Goal: Complete application form

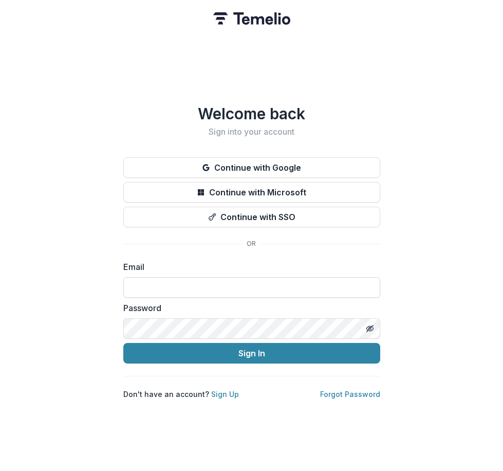
click at [138, 282] on input at bounding box center [251, 287] width 257 height 21
type input "**********"
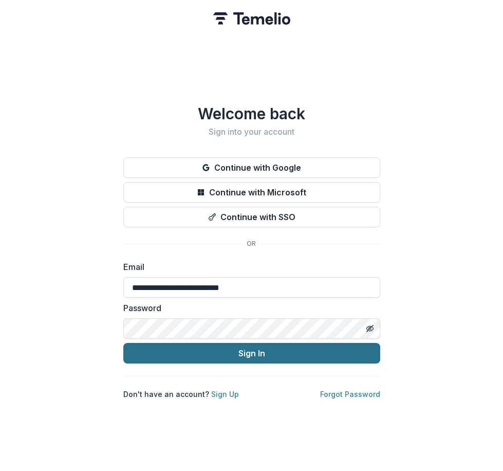
click at [216, 348] on button "Sign In" at bounding box center [251, 353] width 257 height 21
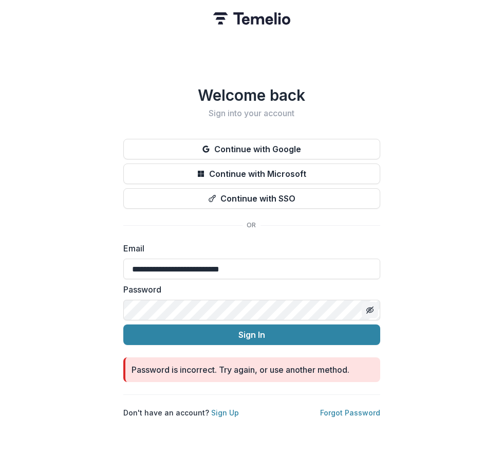
click at [369, 306] on icon "Toggle password visibility" at bounding box center [370, 310] width 8 height 8
click at [123, 324] on button "Sign In" at bounding box center [251, 334] width 257 height 21
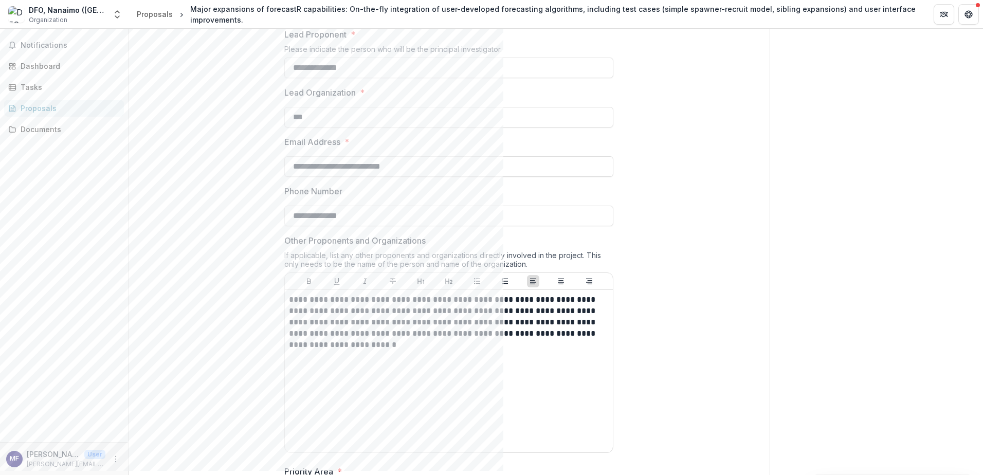
scroll to position [360, 0]
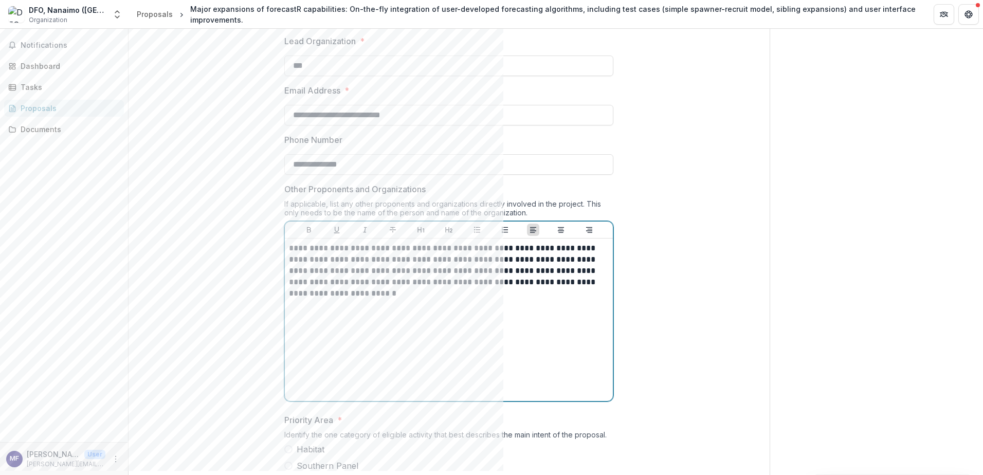
click at [289, 299] on p "**********" at bounding box center [449, 271] width 320 height 57
click at [474, 234] on icon "Bullet List" at bounding box center [477, 230] width 8 height 8
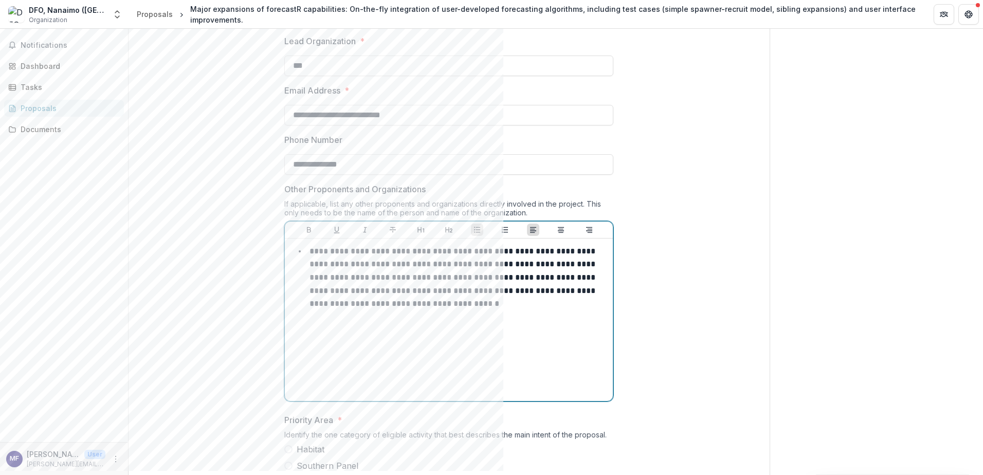
click at [464, 307] on p "**********" at bounding box center [453, 277] width 288 height 60
click at [503, 322] on p "**********" at bounding box center [453, 292] width 288 height 60
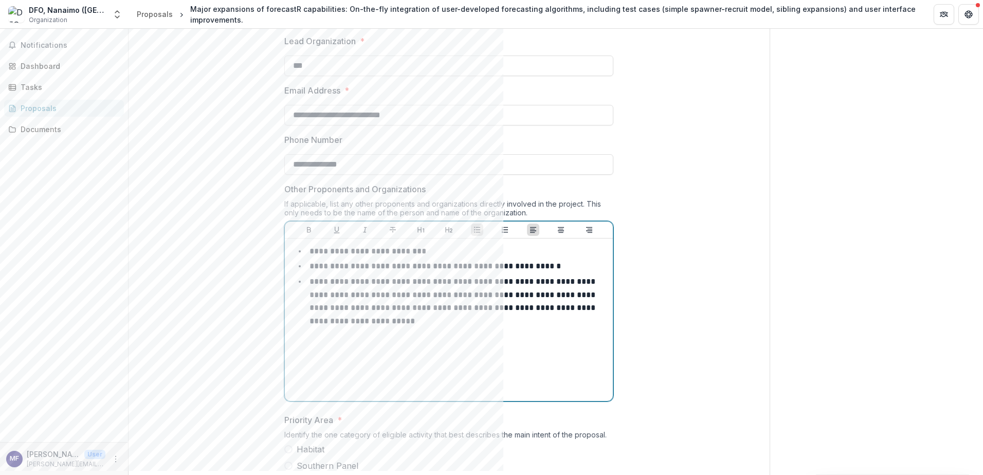
click at [469, 270] on p "**********" at bounding box center [434, 266] width 251 height 8
click at [442, 325] on p "**********" at bounding box center [453, 301] width 288 height 47
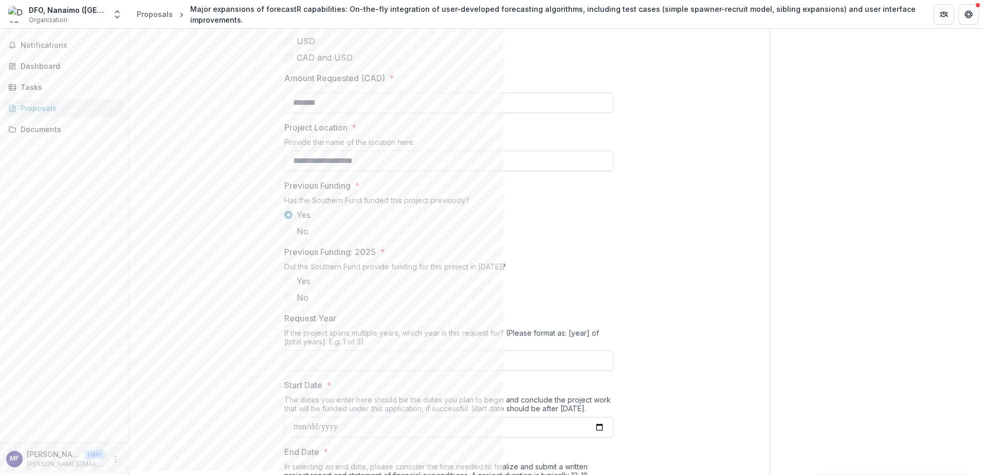
scroll to position [977, 0]
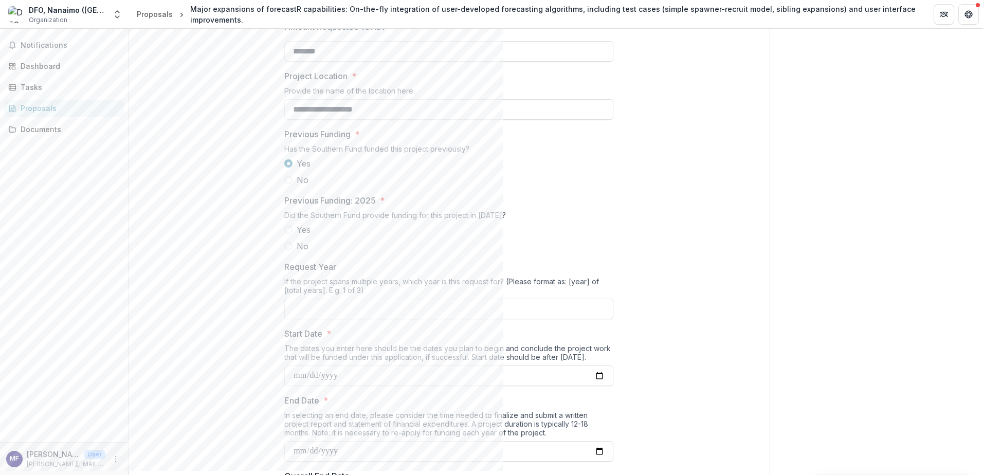
click at [292, 252] on label "No" at bounding box center [448, 246] width 329 height 12
click at [315, 319] on input "Previous Funding: Other Year *" at bounding box center [448, 309] width 329 height 21
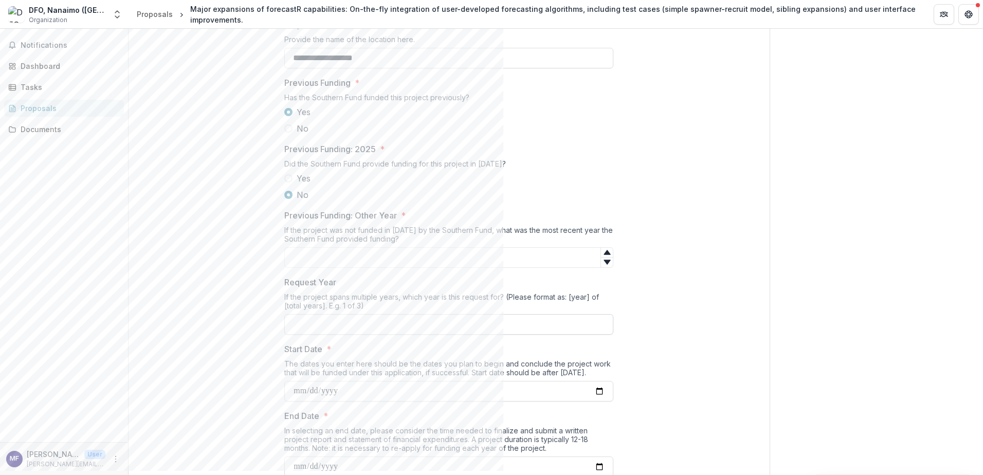
click at [304, 335] on input "Request Year" at bounding box center [448, 324] width 329 height 21
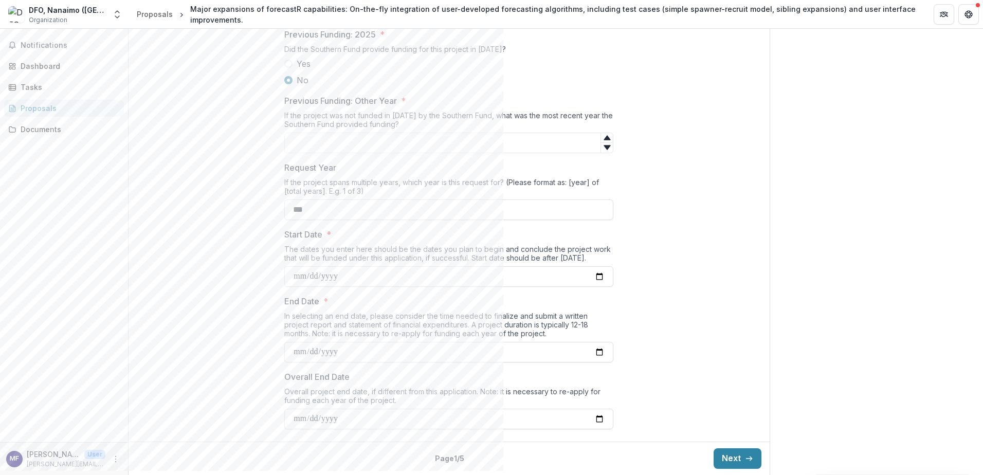
scroll to position [1221, 0]
type input "***"
click at [503, 456] on icon "button" at bounding box center [749, 458] width 8 height 8
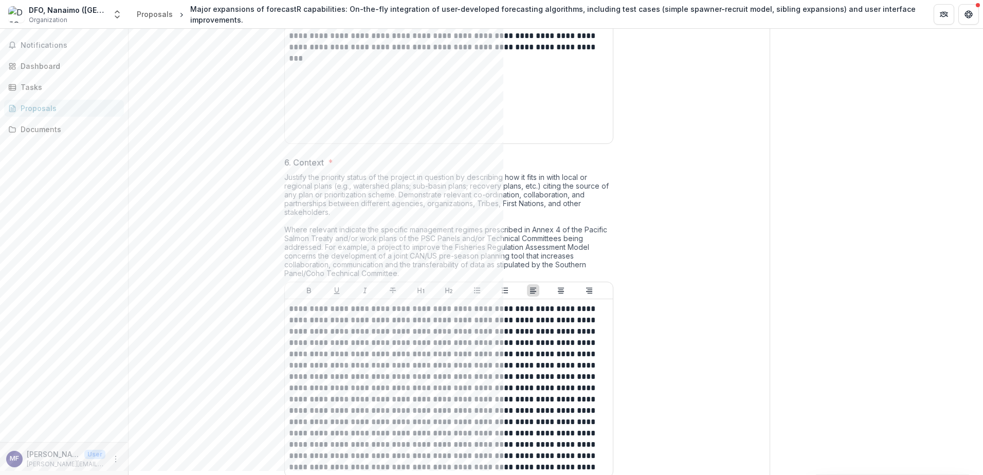
scroll to position [1519, 0]
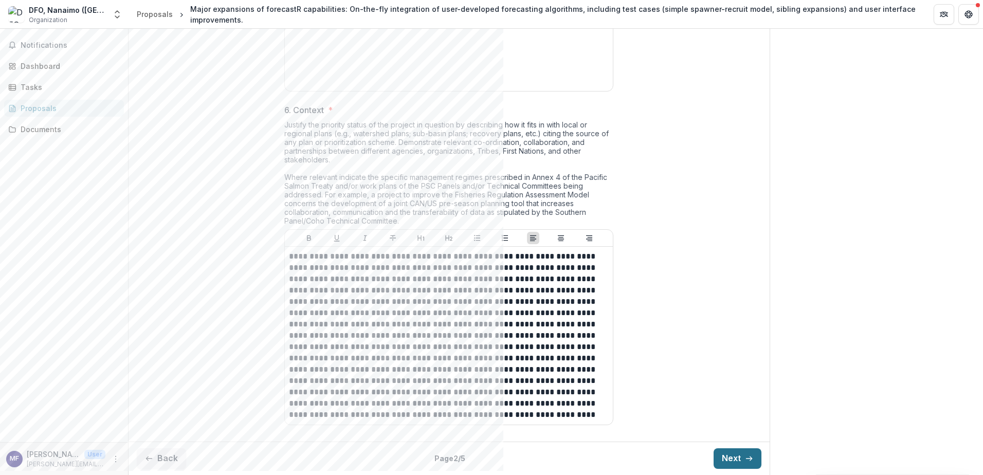
click at [503, 454] on button "Next" at bounding box center [737, 458] width 48 height 21
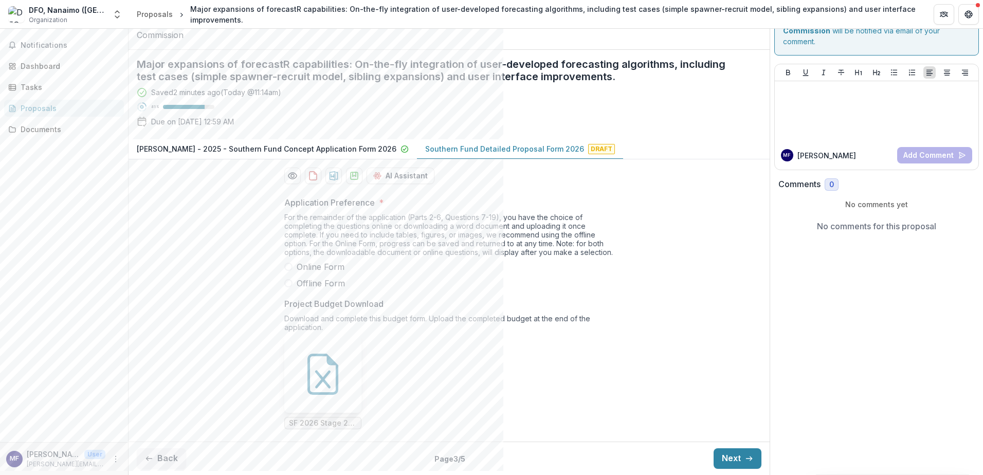
scroll to position [121, 0]
click at [288, 284] on span at bounding box center [288, 283] width 8 height 8
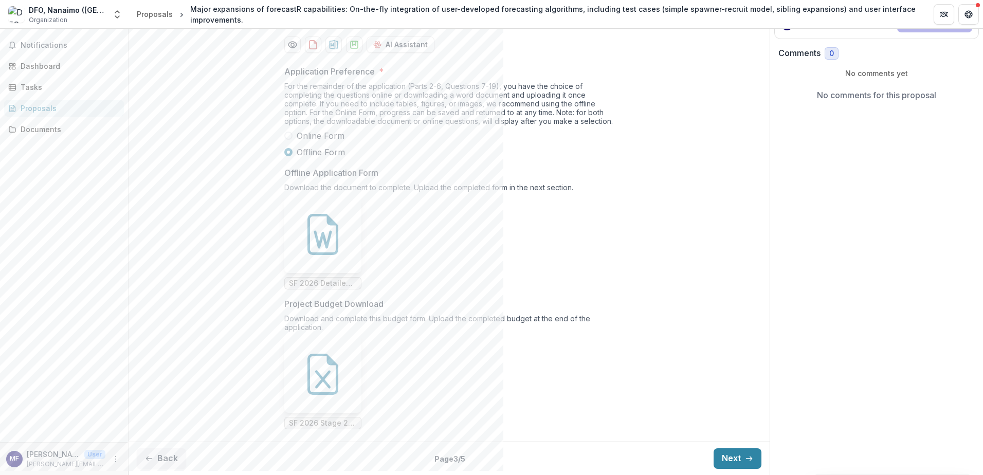
scroll to position [252, 0]
click at [316, 282] on span "SF 2026 Detailed Proposal Offline Form Questions 7-19.docx" at bounding box center [323, 283] width 68 height 9
click at [503, 285] on div "Send comments or questions to Pacific Salmon Commission in the box below. Pacif…" at bounding box center [876, 165] width 214 height 619
click at [313, 281] on span "SF 2026 Detailed Proposal Offline Form Questions 7-19.docx" at bounding box center [323, 283] width 68 height 9
click at [316, 286] on span "SF 2026 Detailed Proposal Offline Form Questions 7-19.docx" at bounding box center [323, 283] width 68 height 9
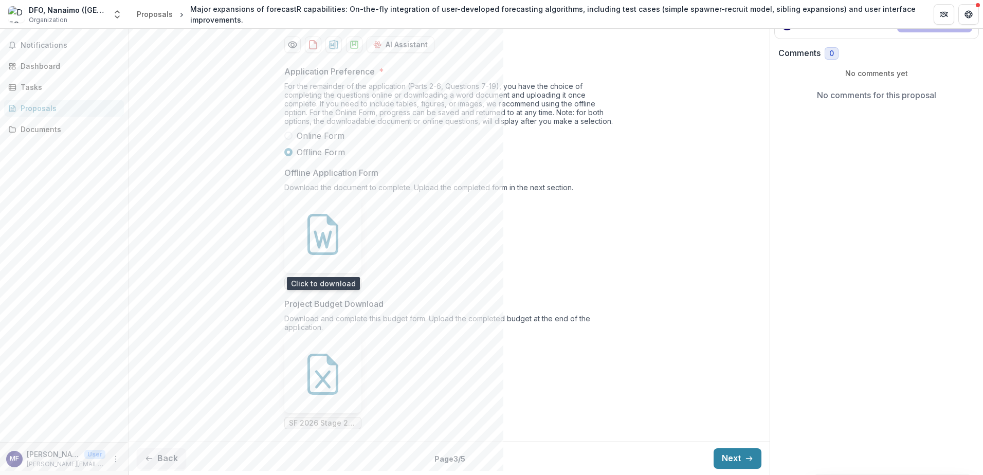
click at [326, 255] on icon at bounding box center [322, 234] width 31 height 41
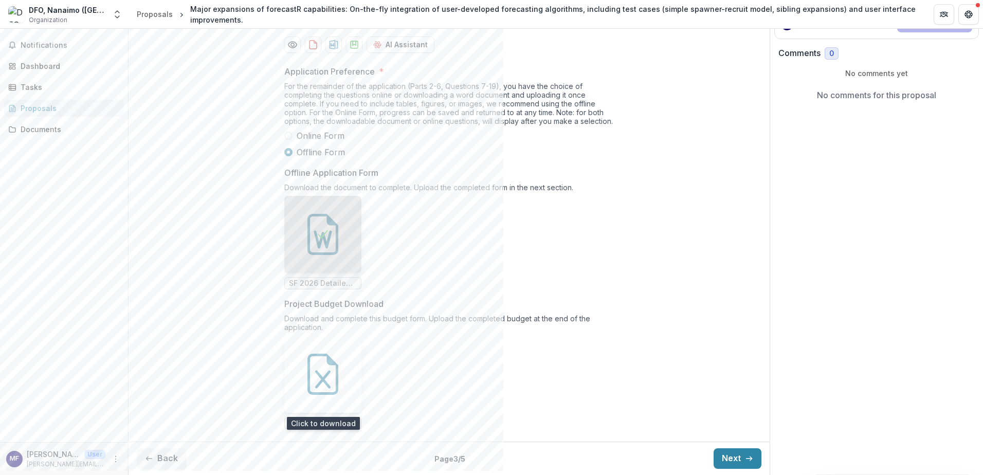
click at [318, 368] on icon at bounding box center [322, 374] width 41 height 41
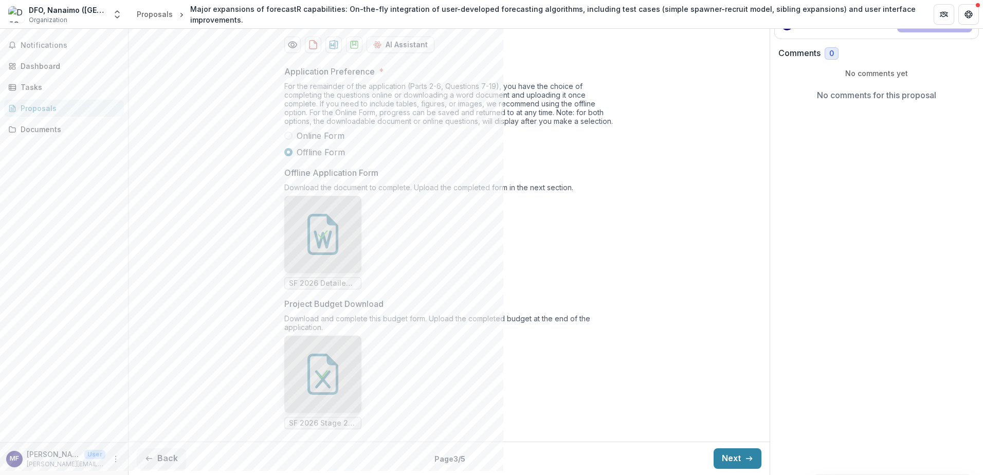
click at [503, 398] on ul "SF 2026 Stage 2 Budget Form.xlsx" at bounding box center [448, 383] width 329 height 94
click at [503, 456] on button "Next" at bounding box center [737, 458] width 48 height 21
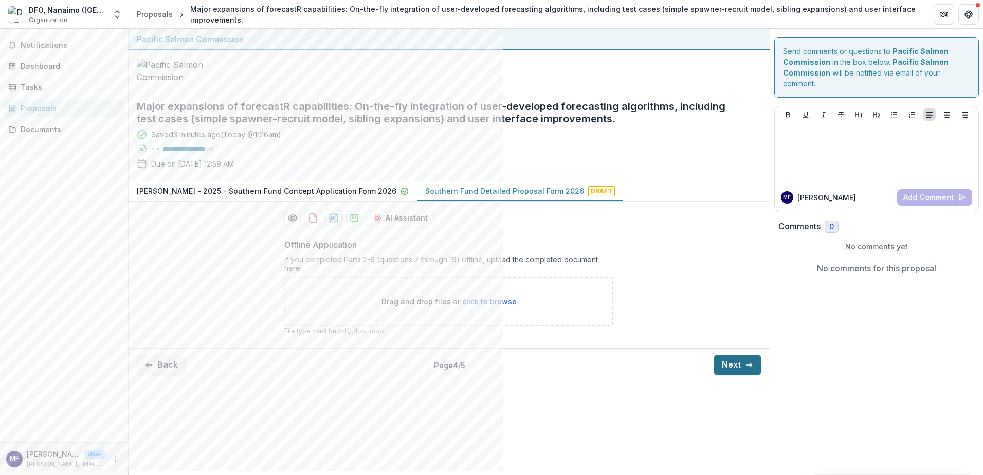
scroll to position [0, 0]
click at [503, 375] on button "Next" at bounding box center [737, 365] width 48 height 21
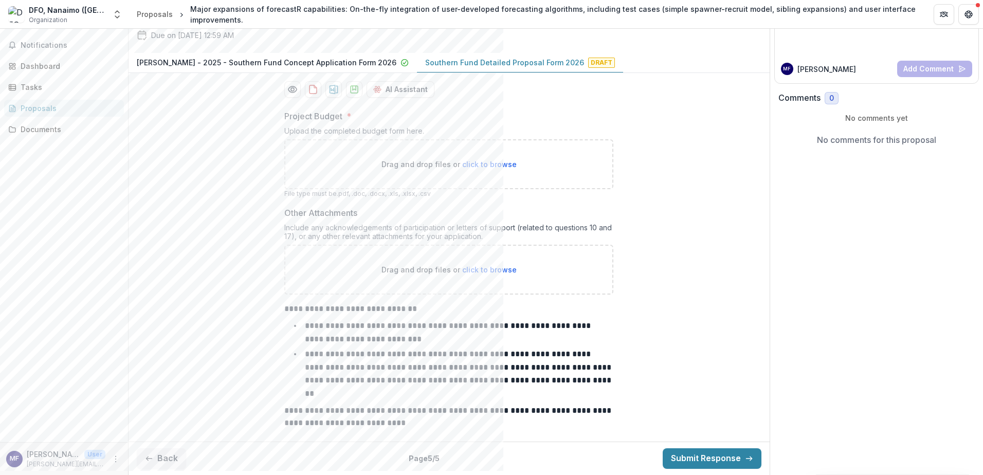
scroll to position [194, 0]
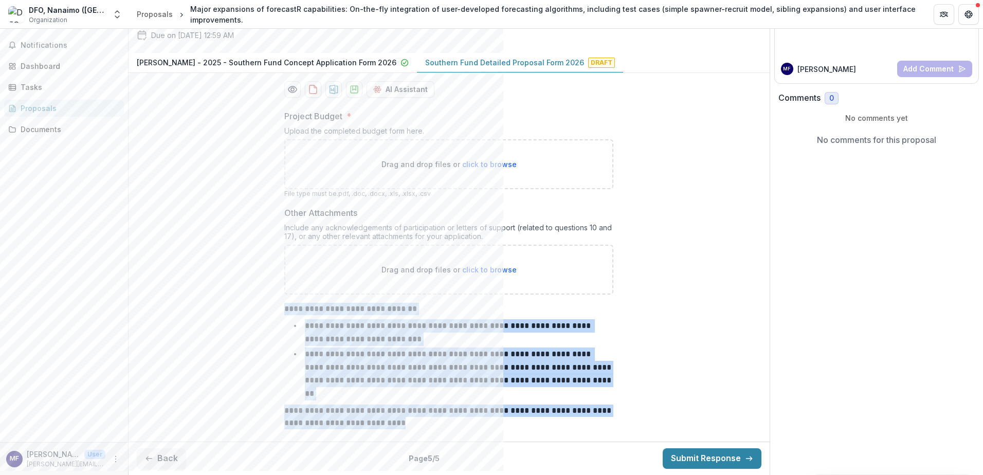
drag, startPoint x: 284, startPoint y: 321, endPoint x: 509, endPoint y: 421, distance: 246.6
click at [503, 421] on div "**********" at bounding box center [448, 366] width 329 height 126
copy div "**********"
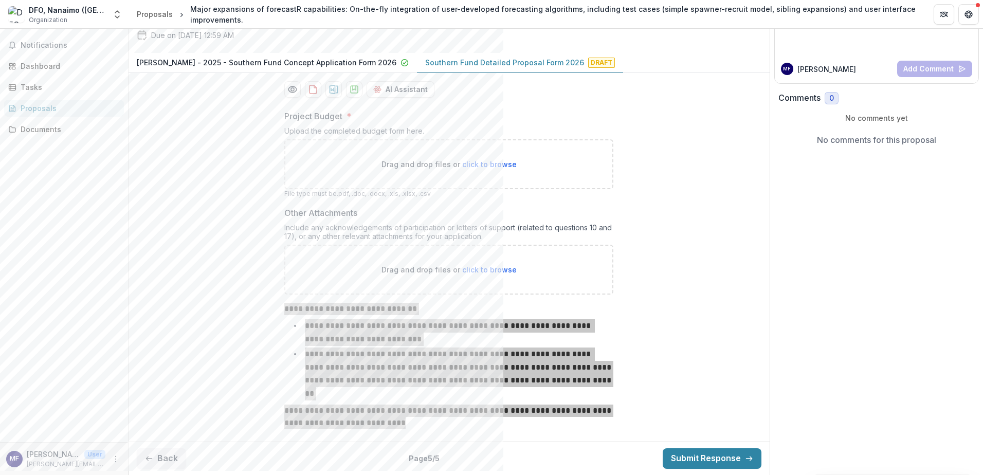
scroll to position [0, 0]
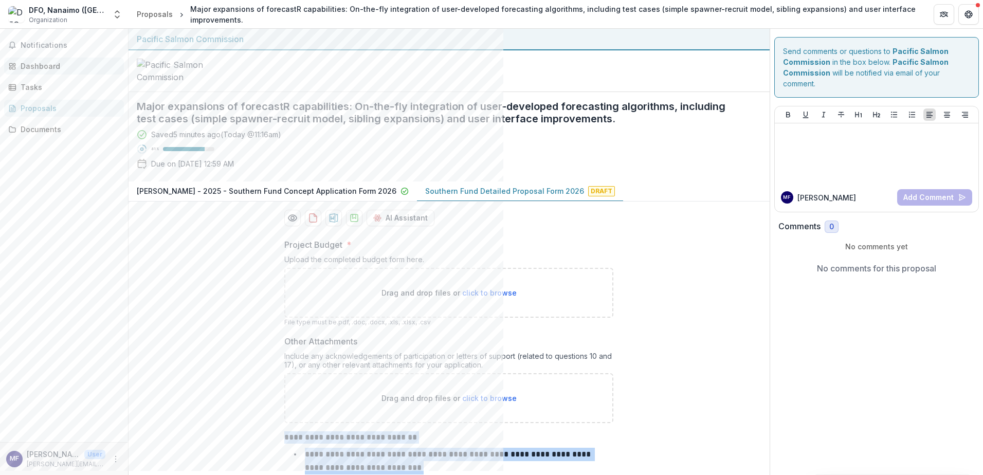
click at [52, 61] on div "Dashboard" at bounding box center [68, 66] width 95 height 11
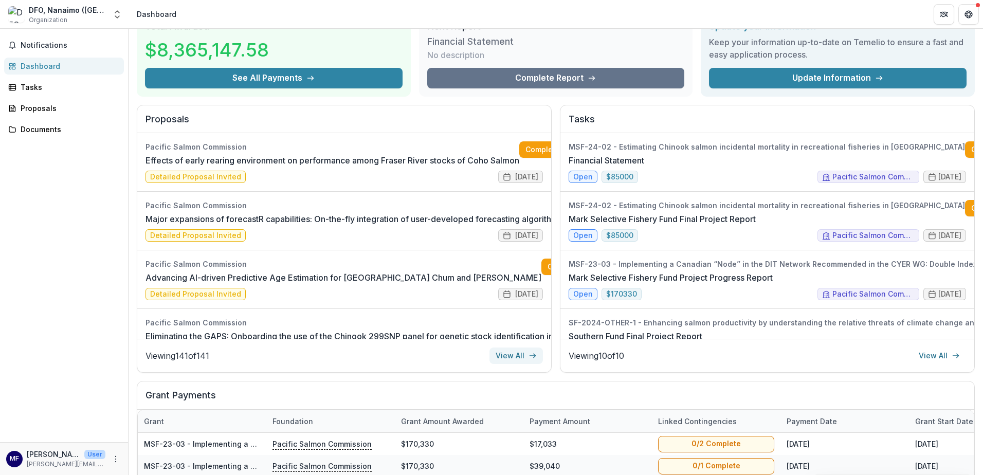
click at [503, 354] on link "View All" at bounding box center [515, 355] width 53 height 16
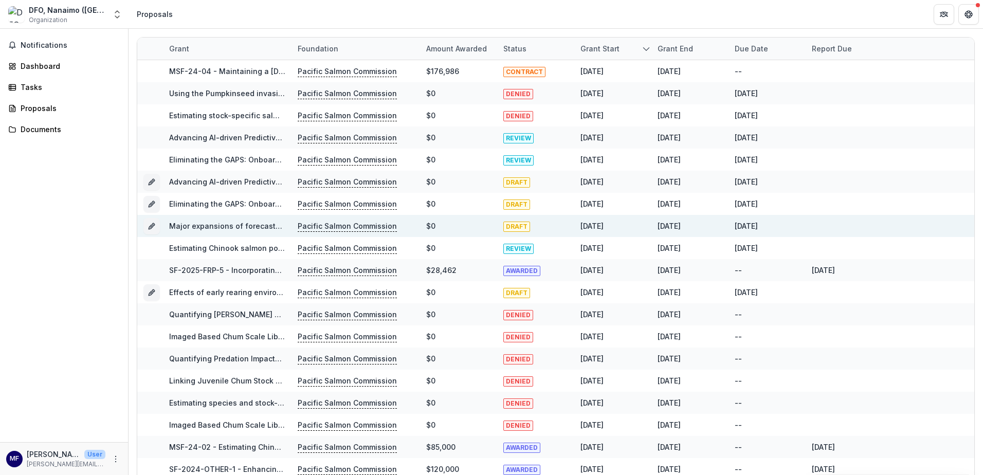
click at [503, 47] on div "Grant start" at bounding box center [599, 48] width 51 height 11
click at [503, 108] on span "Sort Descending" at bounding box center [625, 111] width 60 height 9
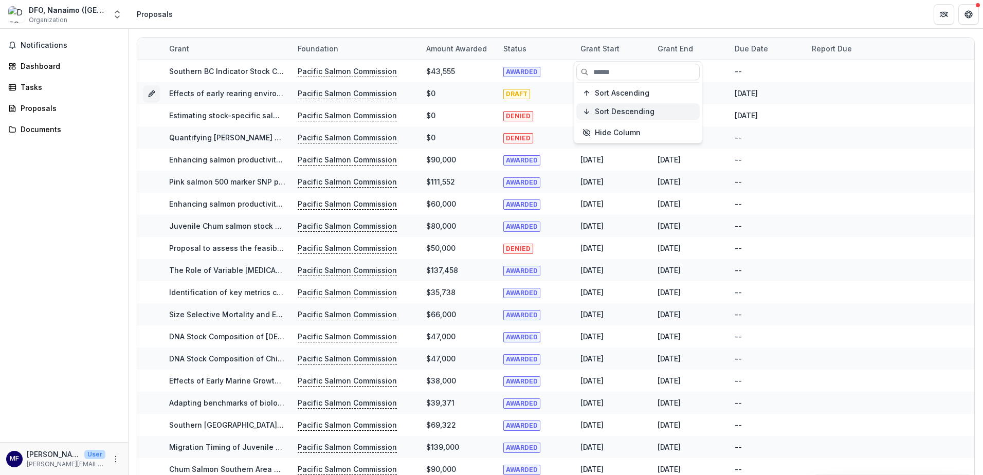
click at [503, 109] on span "Sort Descending" at bounding box center [625, 111] width 60 height 9
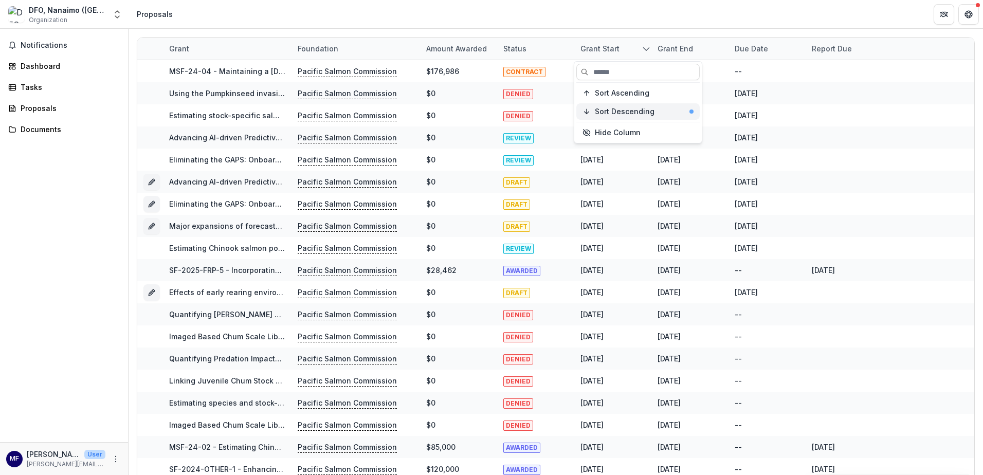
click at [503, 111] on span "Sort Descending" at bounding box center [625, 111] width 60 height 9
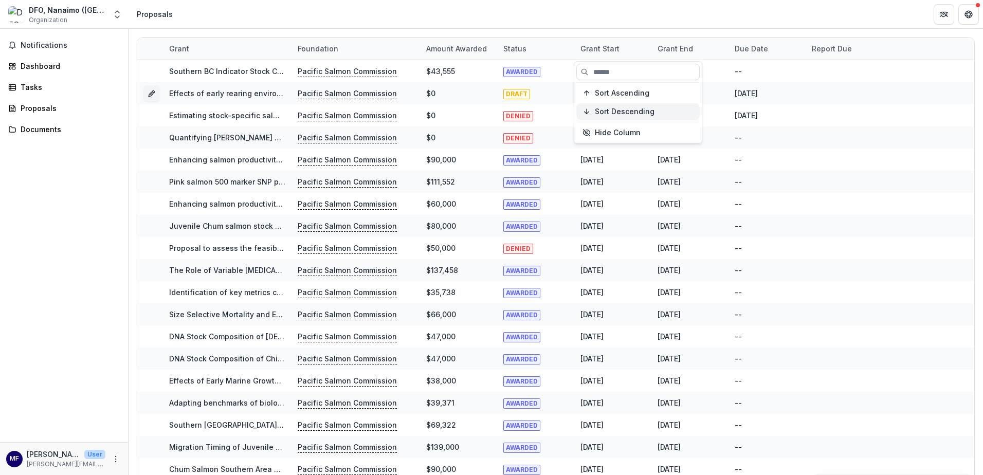
click at [503, 111] on span "Sort Descending" at bounding box center [625, 111] width 60 height 9
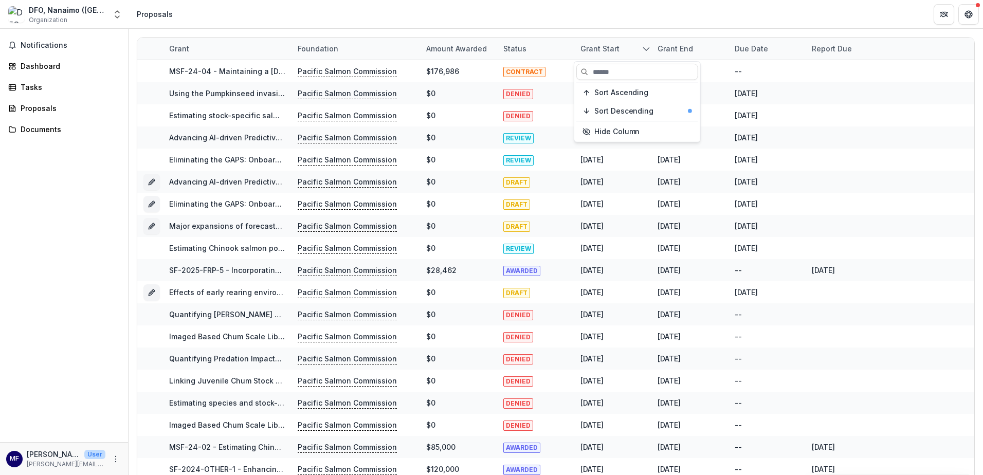
click at [448, 12] on header "Proposals" at bounding box center [555, 14] width 854 height 28
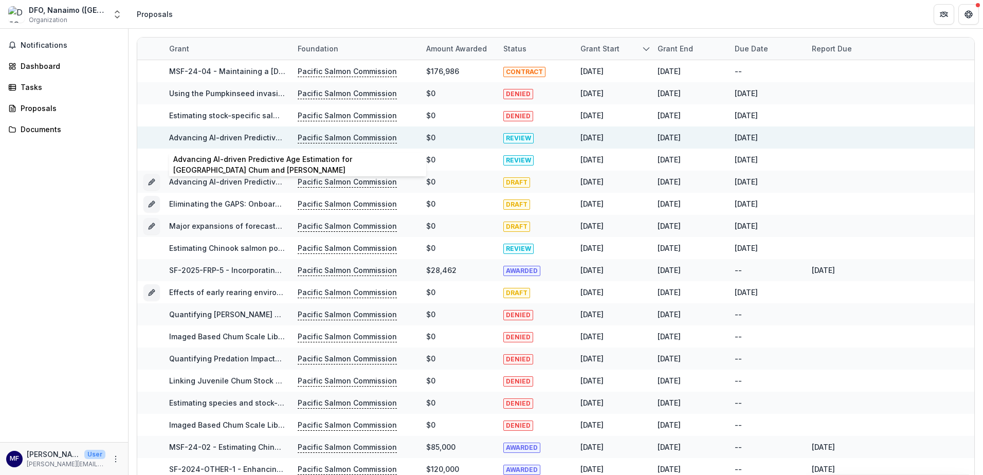
click at [246, 134] on link "Advancing AI-driven Predictive Age Estimation for [GEOGRAPHIC_DATA] Chum and [P…" at bounding box center [345, 137] width 353 height 9
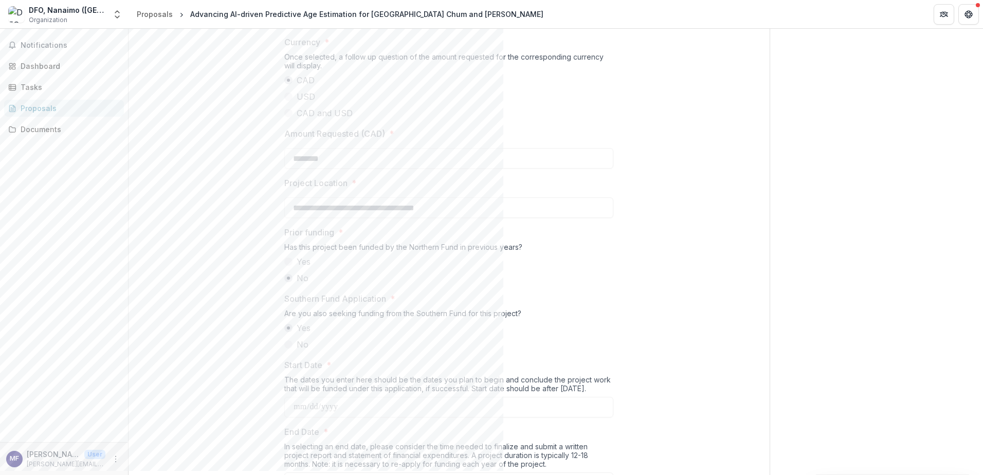
scroll to position [1068, 0]
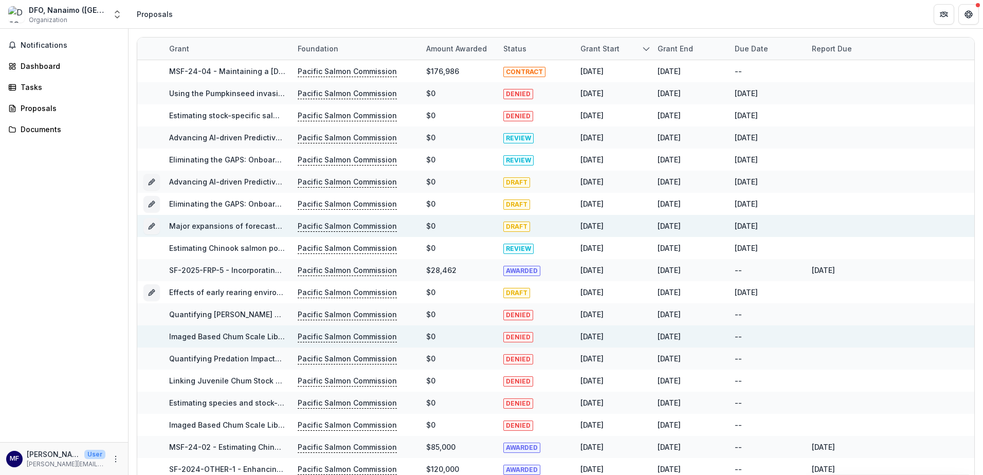
click at [215, 229] on link "Major expansions of forecastR capabilities: On-the-fly integration of user-deve…" at bounding box center [559, 226] width 780 height 9
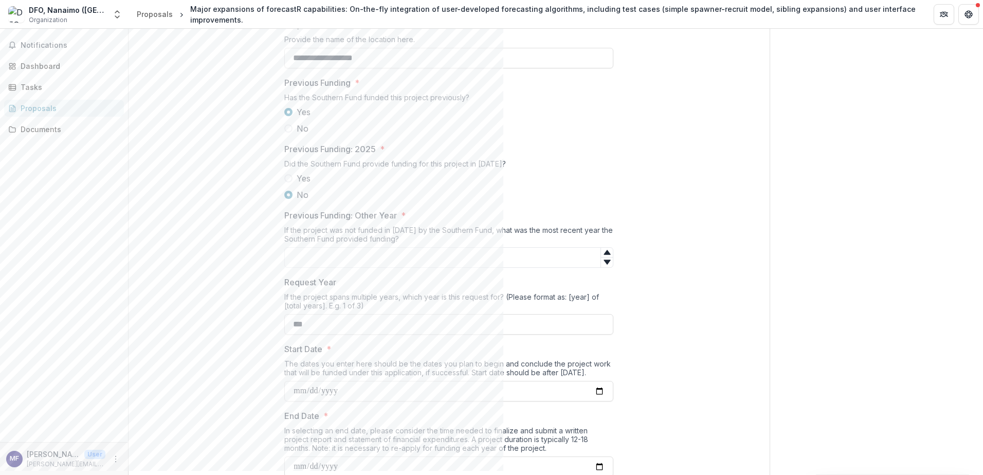
scroll to position [1221, 0]
